Goal: Obtain resource: Download file/media

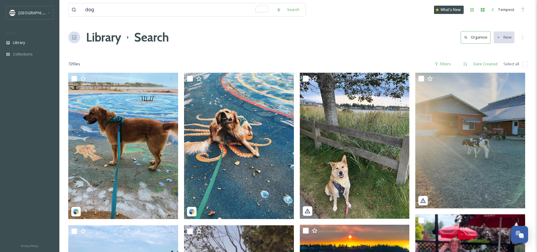
scroll to position [274, 0]
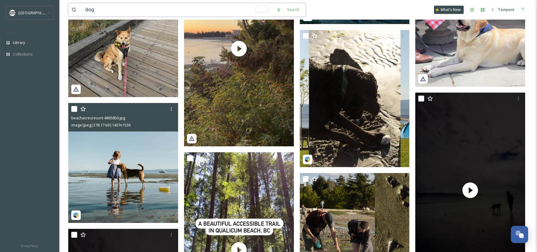
click at [110, 8] on input "dog" at bounding box center [177, 9] width 191 height 13
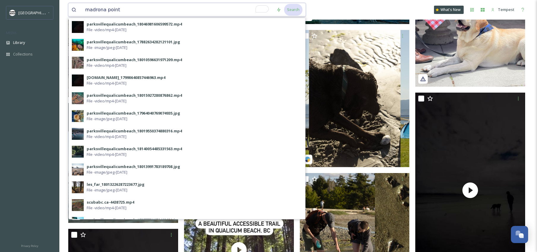
type input "madrona point"
click at [291, 13] on div "Search" at bounding box center [293, 10] width 18 height 12
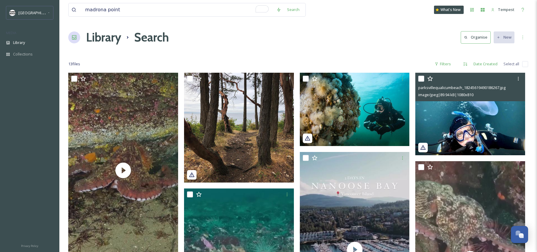
click at [439, 116] on img at bounding box center [471, 114] width 110 height 83
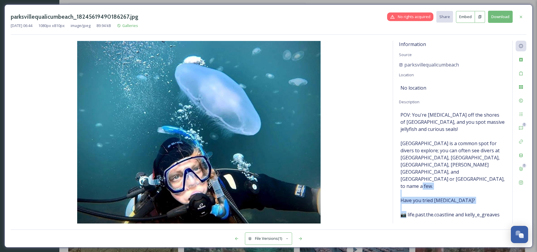
drag, startPoint x: 501, startPoint y: 200, endPoint x: 407, endPoint y: 202, distance: 94.2
click at [407, 202] on span "POV: You're [MEDICAL_DATA] off the shores of [GEOGRAPHIC_DATA], and you spot ma…" at bounding box center [453, 171] width 105 height 121
copy span "life.past.the.coastline and kelly_e_greaves⁠"
click at [523, 180] on icon at bounding box center [521, 182] width 5 height 5
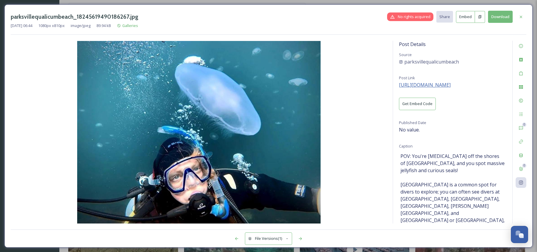
drag, startPoint x: 429, startPoint y: 88, endPoint x: 430, endPoint y: 84, distance: 4.3
click at [429, 88] on div "Post Details Source parksvillequalicumbeach Post Link [URL][DOMAIN_NAME] Get Em…" at bounding box center [452, 132] width 119 height 183
click at [430, 84] on span "[URL][DOMAIN_NAME]" at bounding box center [425, 85] width 52 height 7
click at [496, 16] on button "Download" at bounding box center [500, 17] width 25 height 12
click at [4, 173] on div "parksvillequalicumbeach_18245619490186267.jpg No rights acquired Share Embed Do…" at bounding box center [268, 125] width 529 height 243
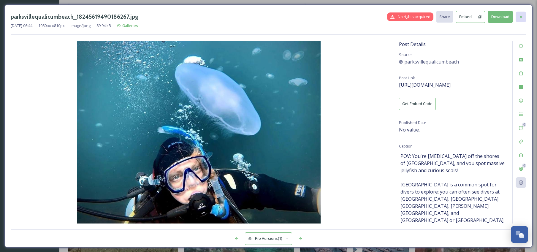
click at [522, 15] on icon at bounding box center [521, 17] width 5 height 5
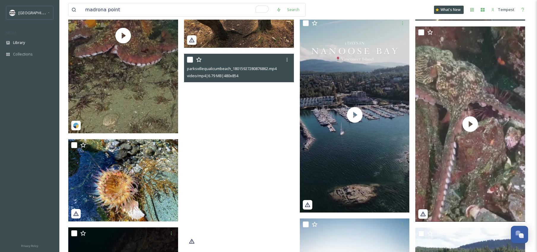
scroll to position [144, 0]
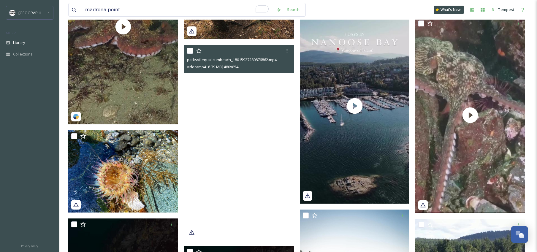
click at [246, 143] on video "parksvillequalicumbeach_18015927280876862.mp4" at bounding box center [239, 142] width 110 height 195
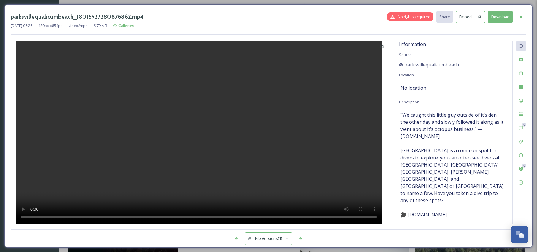
click at [460, 18] on button "Embed" at bounding box center [465, 17] width 19 height 12
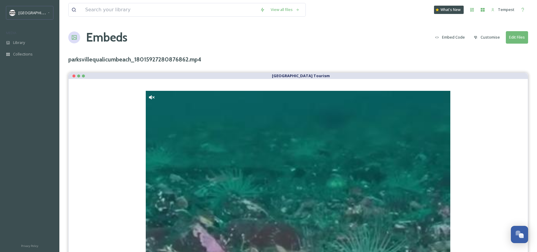
click at [451, 34] on button "Embed Code" at bounding box center [451, 37] width 36 height 12
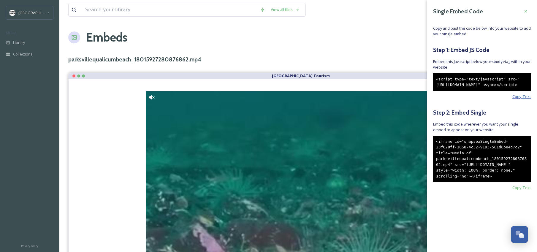
click at [522, 100] on span "Copy Text" at bounding box center [522, 97] width 19 height 6
click at [527, 191] on span "Copy Text" at bounding box center [522, 188] width 19 height 6
click at [530, 10] on div at bounding box center [526, 11] width 11 height 11
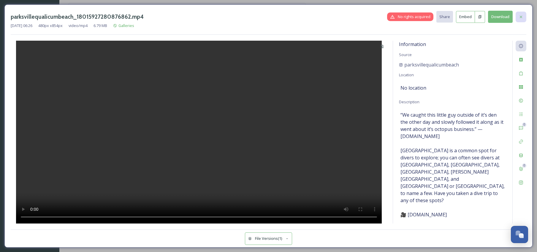
click at [522, 17] on icon at bounding box center [521, 17] width 5 height 5
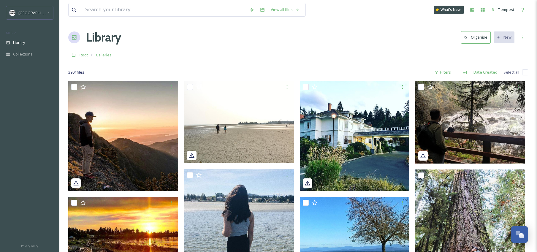
scroll to position [14, 0]
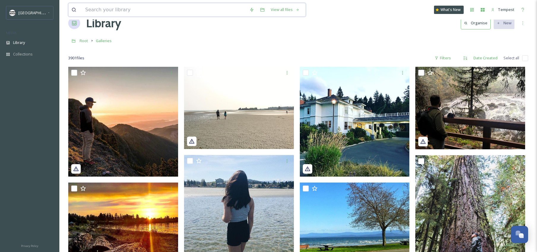
click at [149, 13] on input at bounding box center [164, 9] width 164 height 13
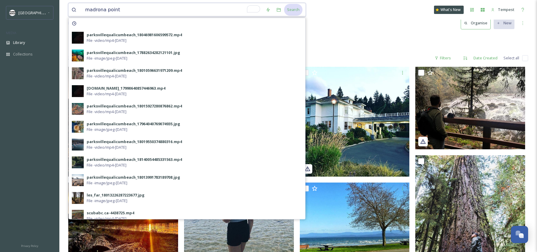
type input "madrona point"
click at [292, 8] on div "Search" at bounding box center [293, 10] width 18 height 12
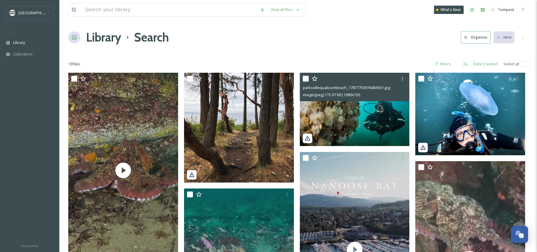
click at [354, 124] on img at bounding box center [355, 109] width 110 height 73
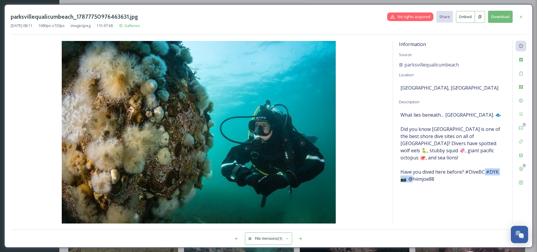
drag, startPoint x: 443, startPoint y: 172, endPoint x: 415, endPoint y: 173, distance: 27.3
click at [411, 174] on span "What lies beneath… [GEOGRAPHIC_DATA]. 🐟⁠ ⁠ Did you know [GEOGRAPHIC_DATA] is on…" at bounding box center [453, 150] width 105 height 78
copy span "joe88 ⁠ ⁠"
click at [499, 20] on button "Download" at bounding box center [500, 17] width 25 height 12
click at [521, 17] on icon at bounding box center [521, 17] width 5 height 5
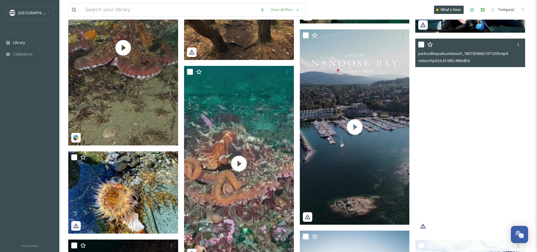
scroll to position [149, 0]
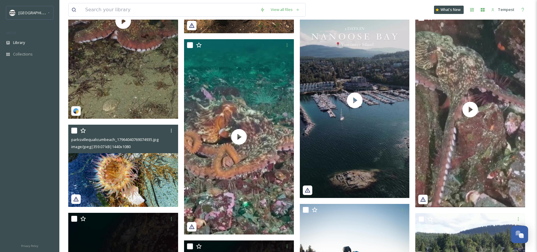
click at [135, 184] on img at bounding box center [123, 166] width 110 height 83
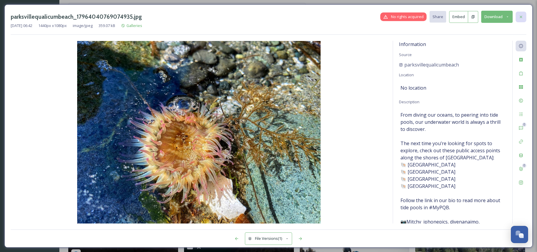
click at [521, 20] on div at bounding box center [521, 17] width 11 height 11
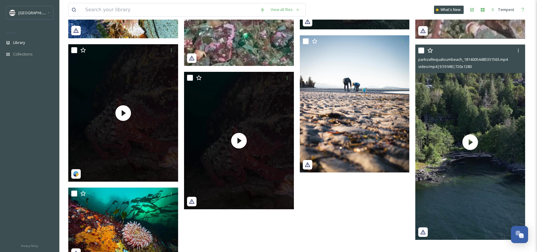
scroll to position [337, 0]
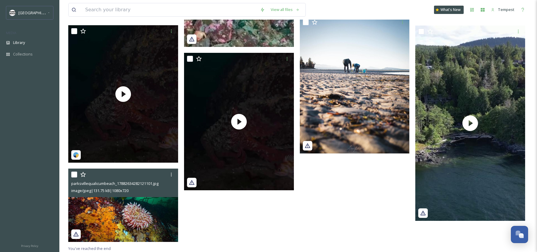
click at [139, 204] on img at bounding box center [123, 205] width 110 height 73
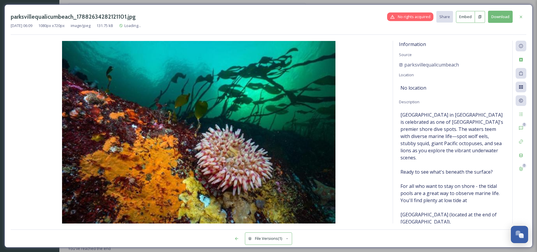
scroll to position [316, 0]
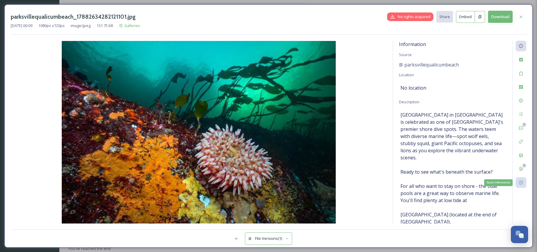
click at [521, 182] on icon at bounding box center [521, 182] width 5 height 5
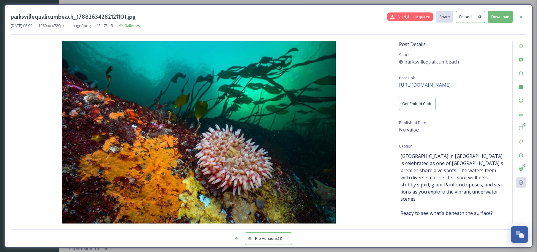
click at [451, 86] on span "[URL][DOMAIN_NAME]" at bounding box center [425, 85] width 52 height 7
click at [521, 20] on div at bounding box center [521, 17] width 11 height 11
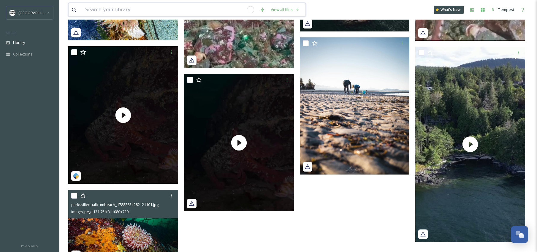
click at [176, 5] on input "To enrich screen reader interactions, please activate Accessibility in Grammarl…" at bounding box center [169, 9] width 175 height 13
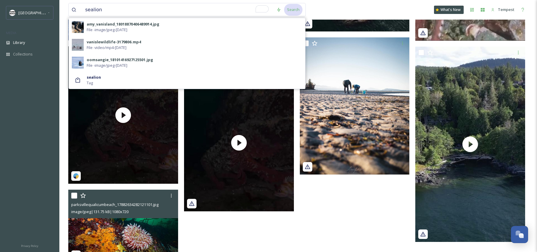
click at [285, 9] on div "Search" at bounding box center [293, 10] width 18 height 12
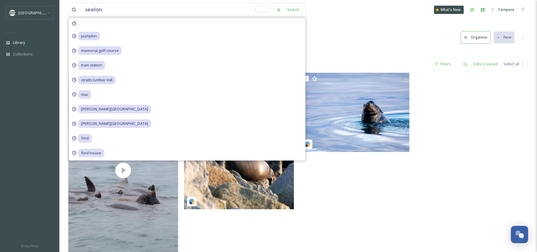
click at [363, 16] on div "sealion Search pumpkin memorial golf course train station [GEOGRAPHIC_DATA] mil…" at bounding box center [298, 10] width 460 height 20
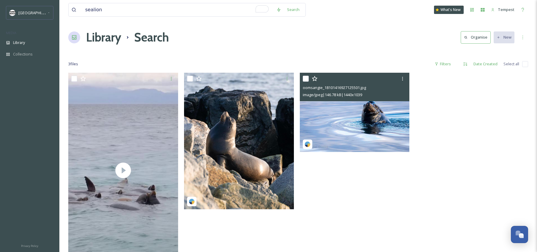
click at [355, 122] on img at bounding box center [355, 112] width 110 height 79
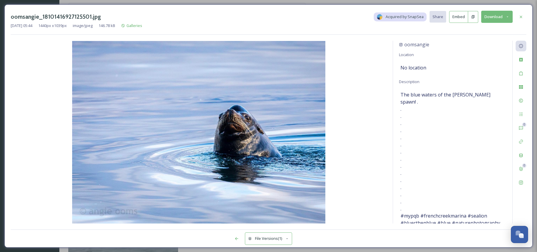
scroll to position [40, 0]
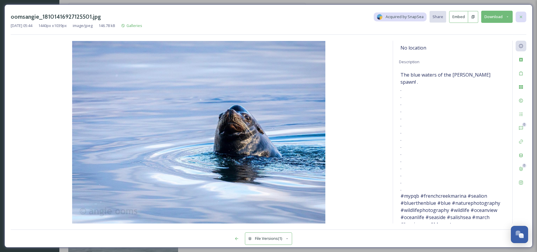
click at [523, 15] on icon at bounding box center [521, 17] width 5 height 5
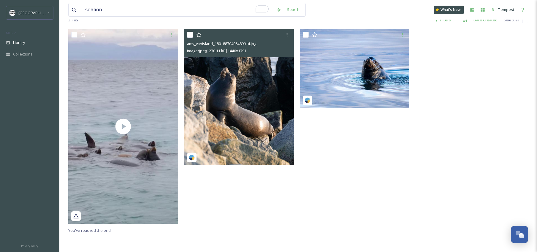
scroll to position [66, 0]
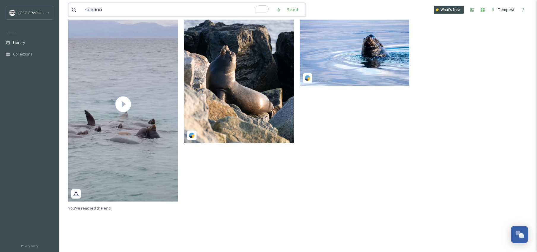
click at [155, 13] on input "sealion" at bounding box center [177, 9] width 191 height 13
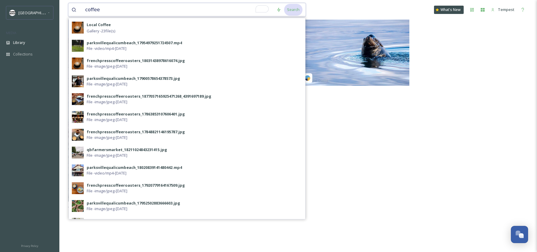
type input "coffee"
click at [296, 13] on div "Search" at bounding box center [293, 10] width 18 height 12
